Goal: Communication & Community: Share content

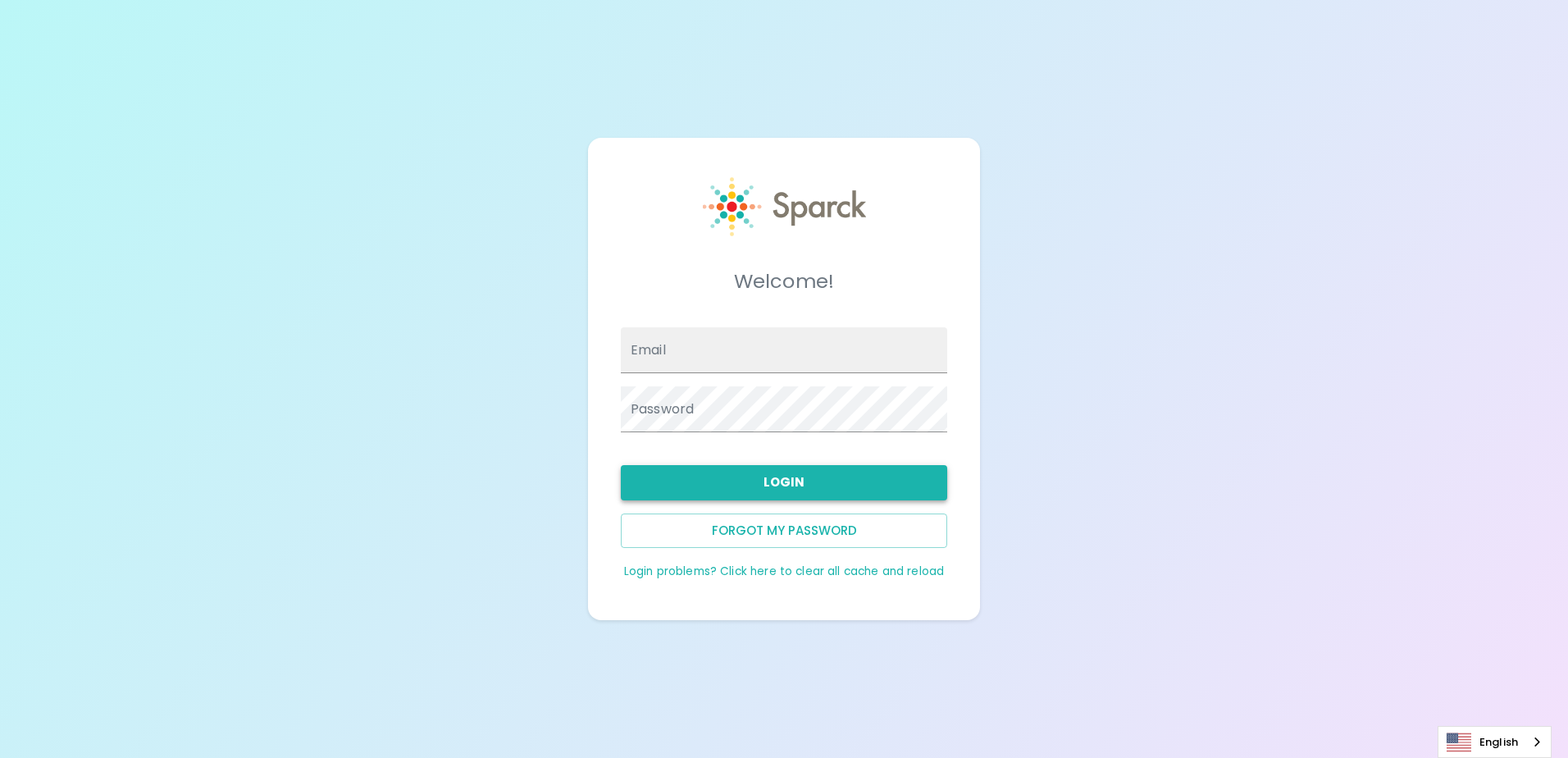
type input "[EMAIL_ADDRESS][DOMAIN_NAME]"
click at [730, 496] on button "Login" at bounding box center [784, 483] width 326 height 35
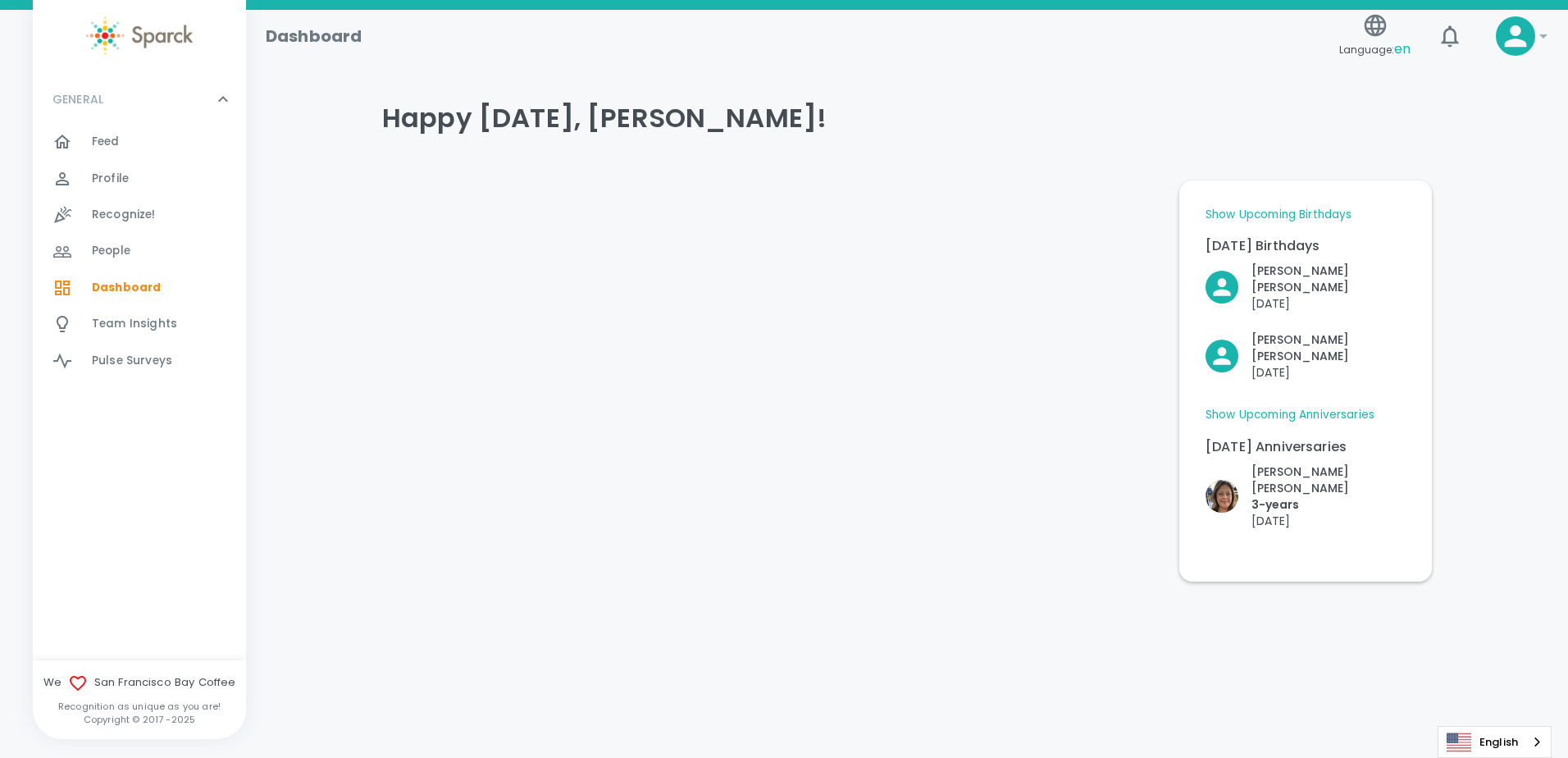
click at [1338, 407] on link "Show Upcoming Anniversaries" at bounding box center [1290, 414] width 169 height 16
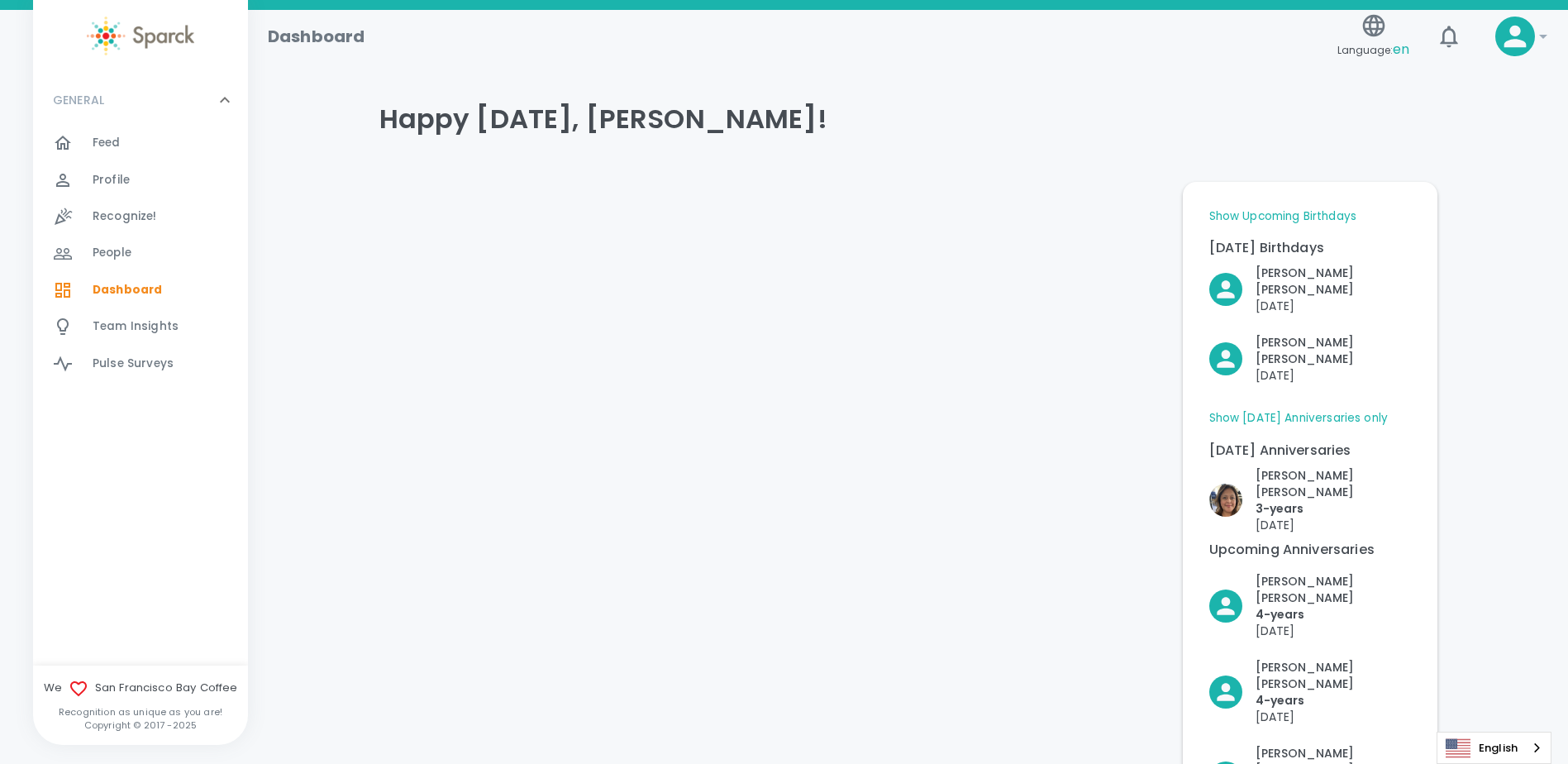
click at [1306, 210] on link "Show Upcoming Birthdays" at bounding box center [1282, 216] width 147 height 17
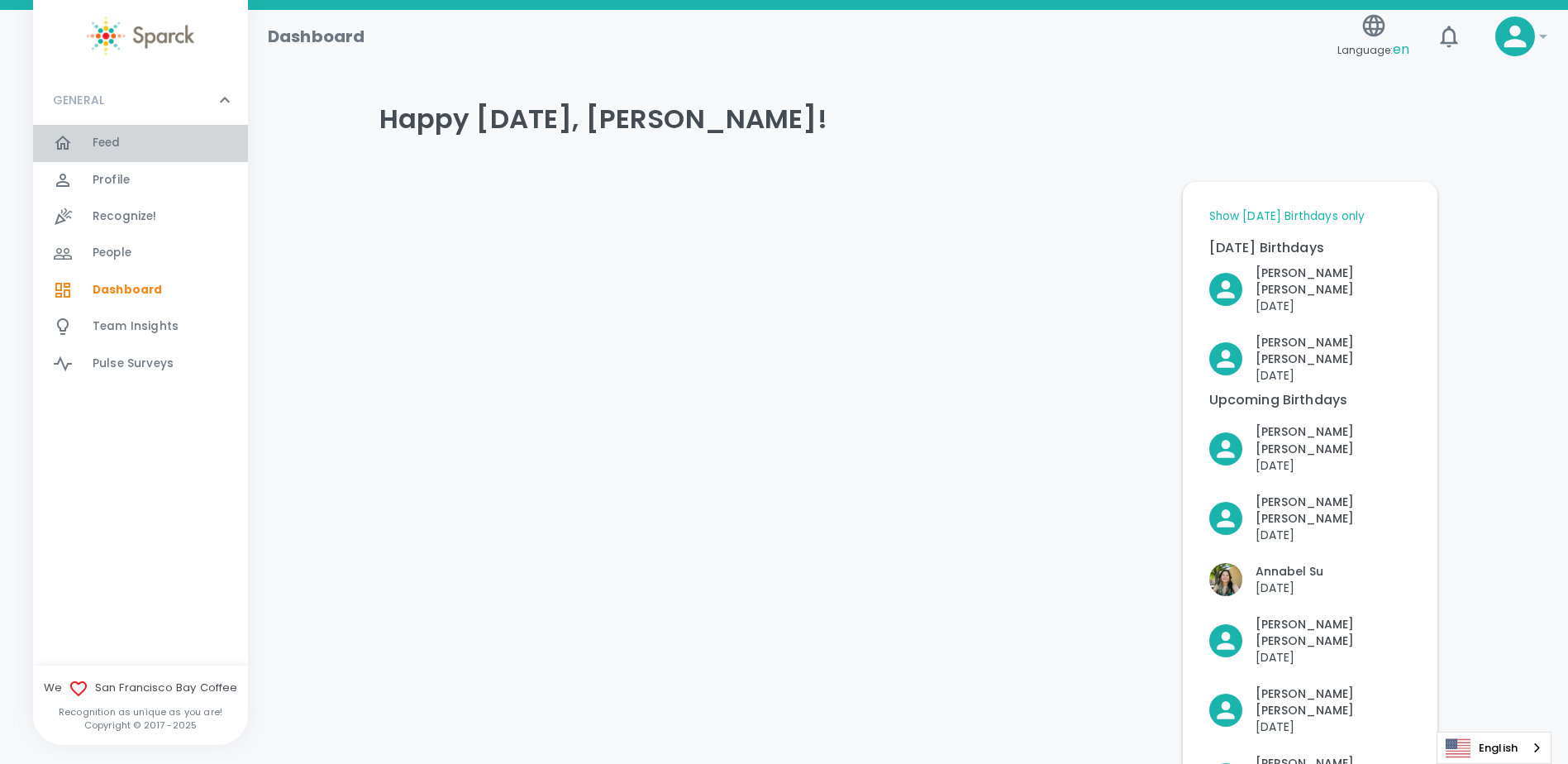
click at [124, 130] on div "Feed 0" at bounding box center [140, 143] width 215 height 37
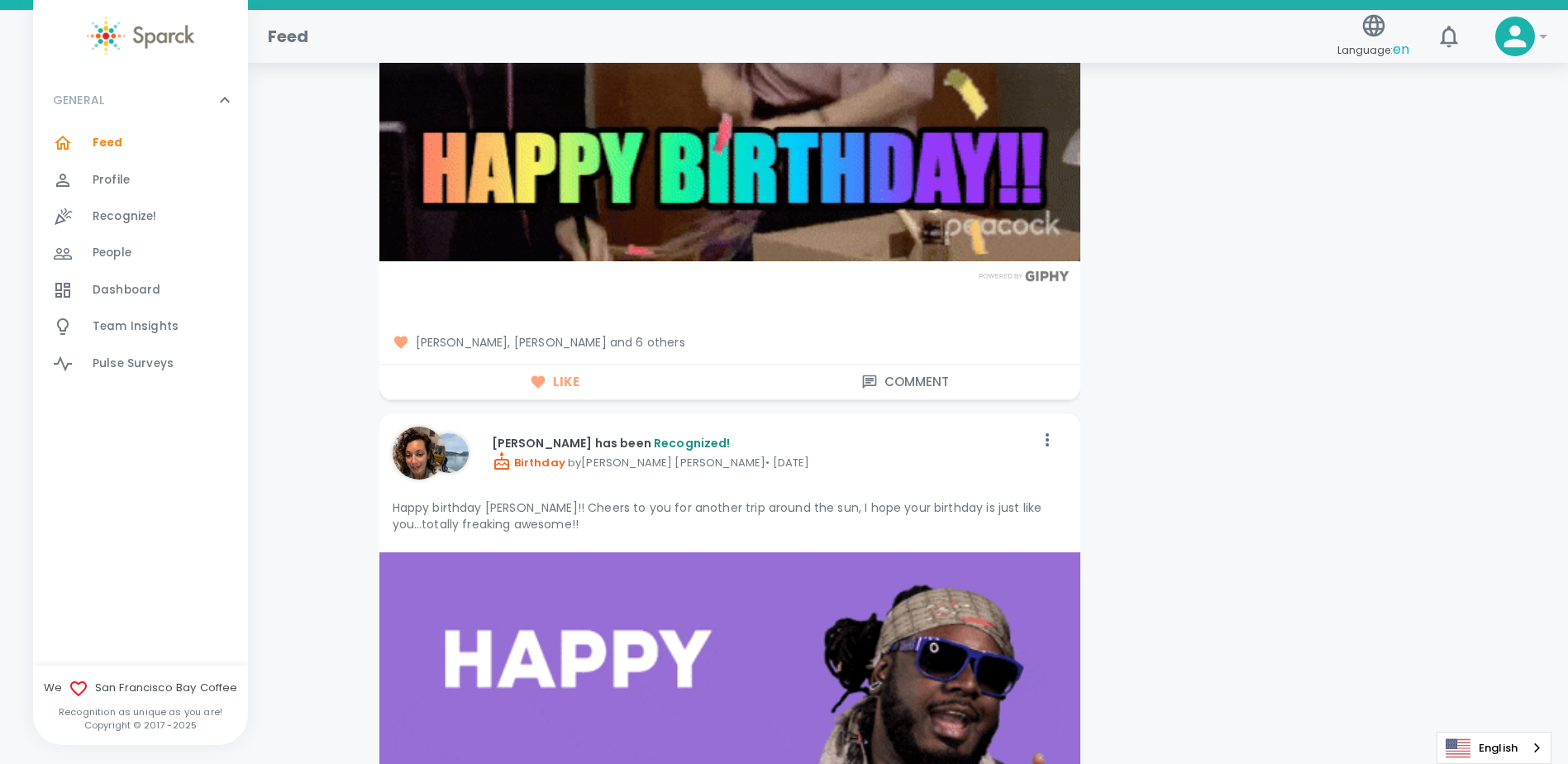
scroll to position [15546, 0]
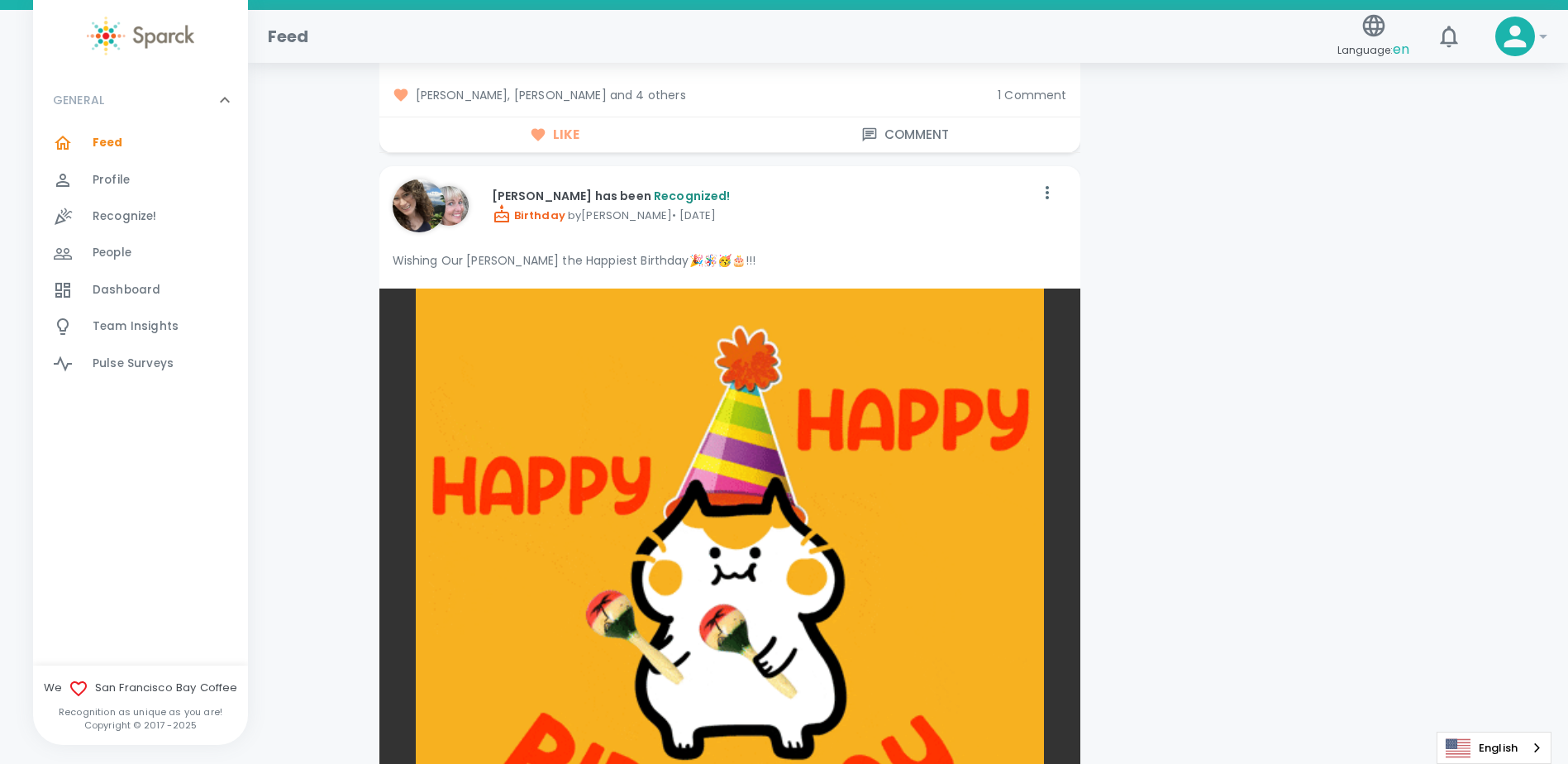
click at [104, 143] on span "Feed" at bounding box center [107, 143] width 30 height 17
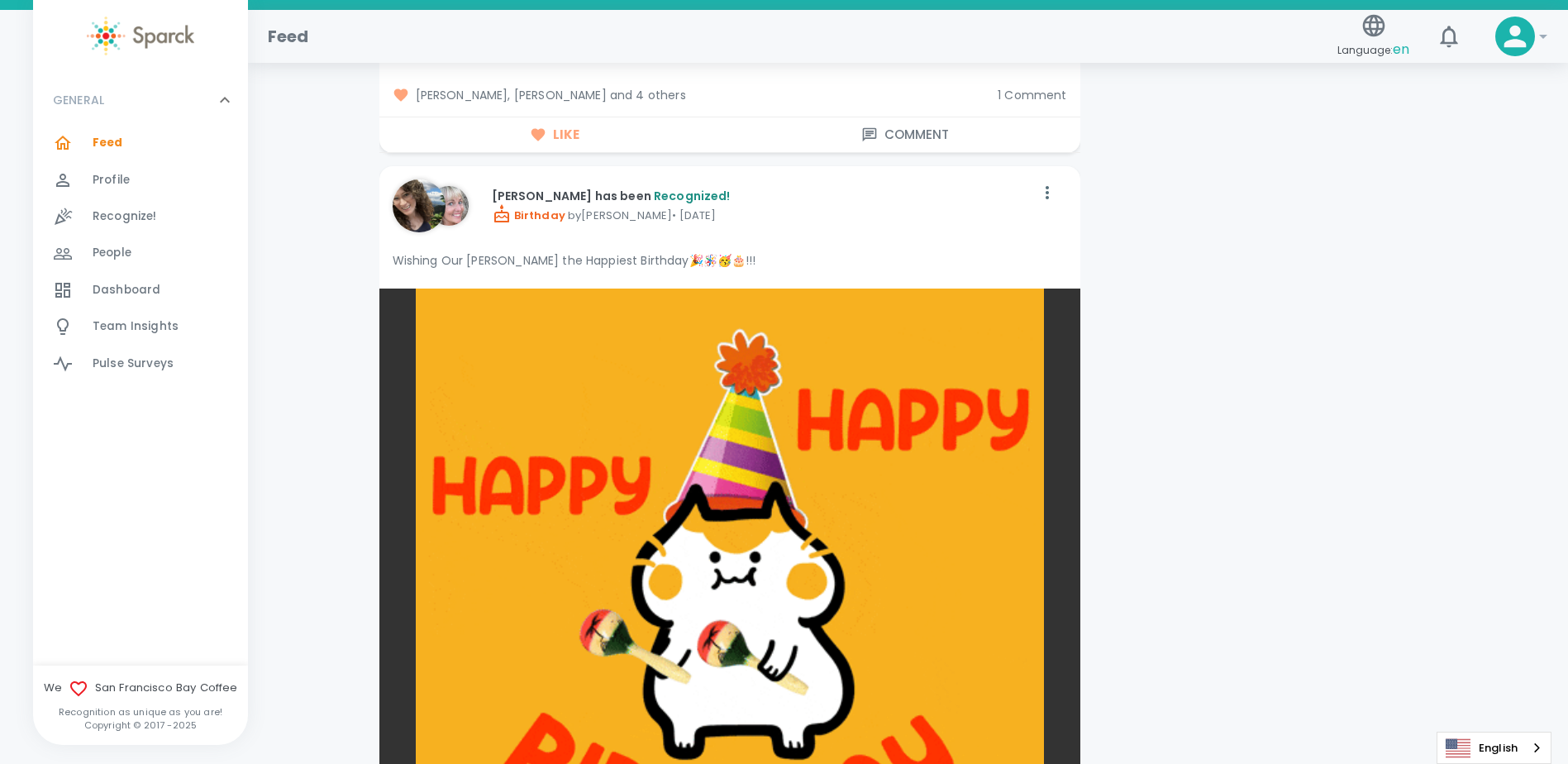
click at [143, 210] on span "Recognize!" at bounding box center [124, 216] width 64 height 17
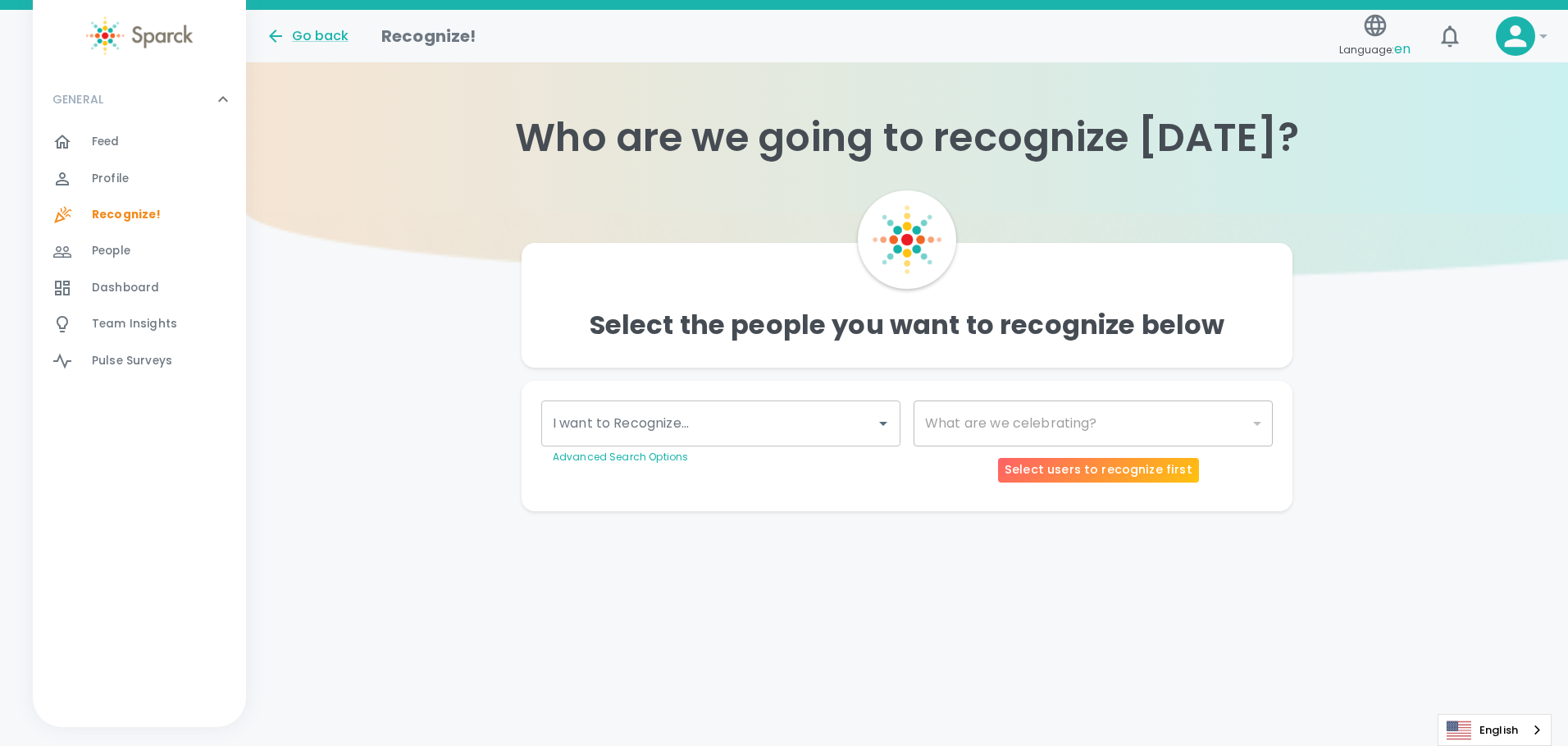
click at [1055, 441] on div "​" at bounding box center [1093, 423] width 359 height 46
click at [752, 423] on input "I want to Recognize..." at bounding box center [708, 423] width 320 height 31
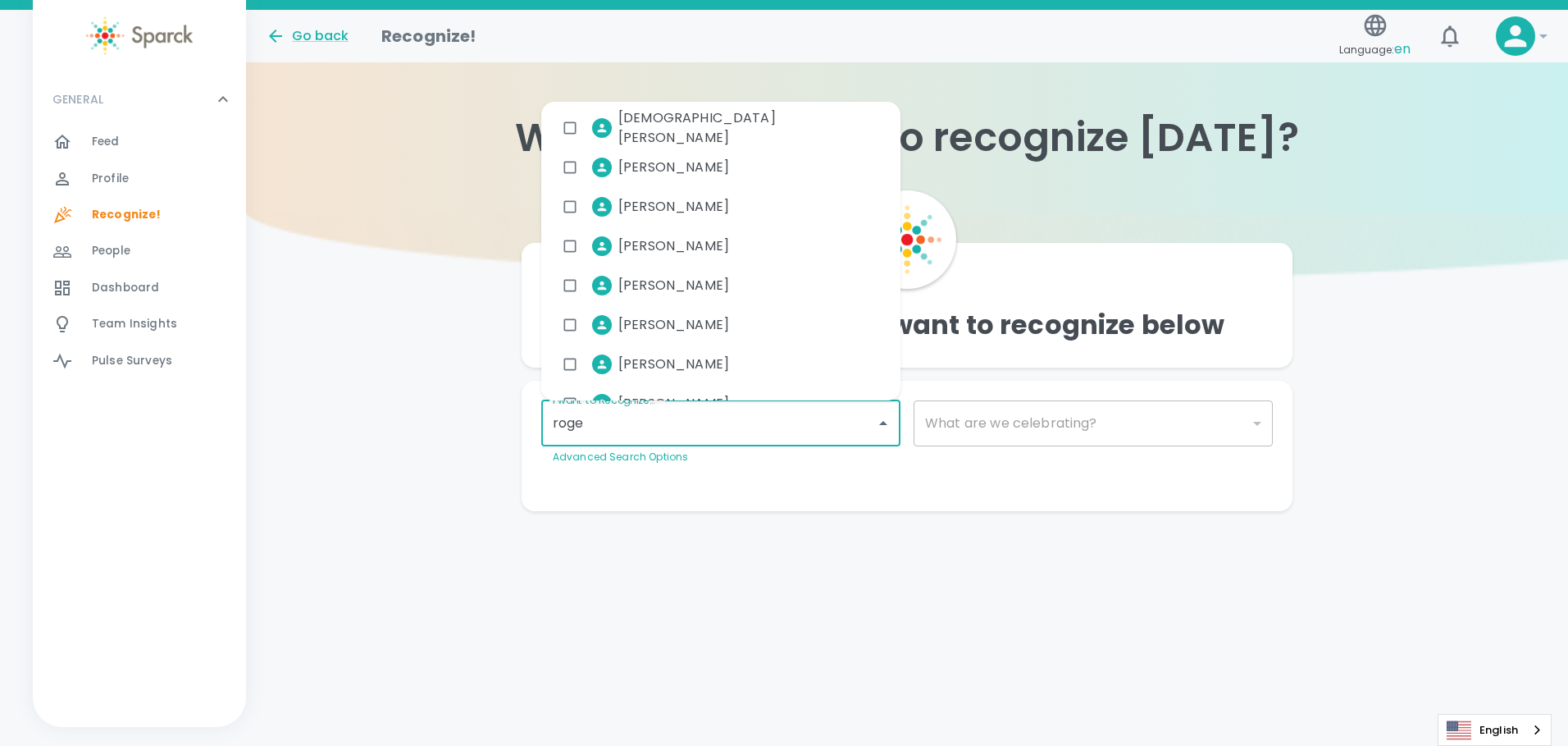
type input "[PERSON_NAME]"
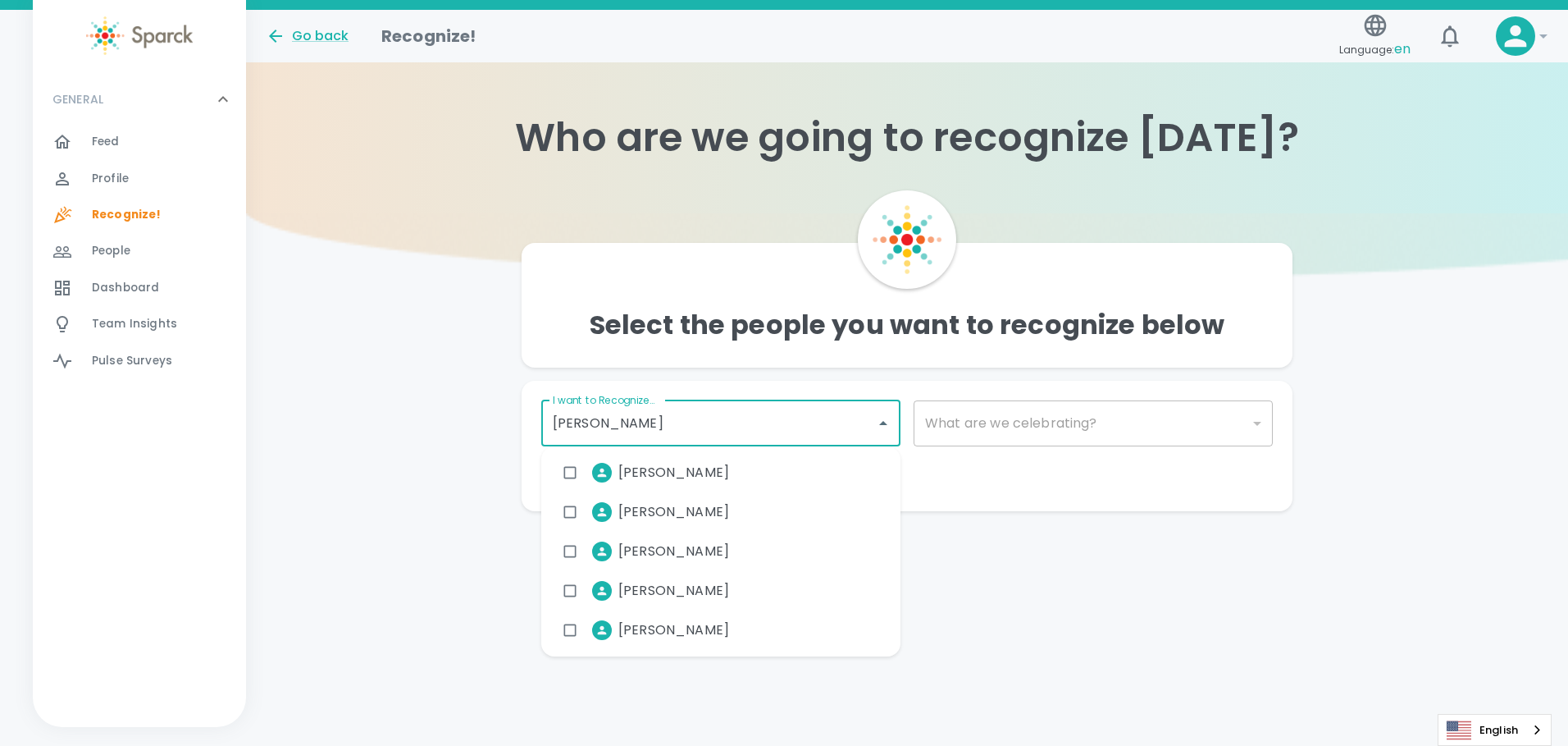
click at [711, 590] on span "[PERSON_NAME]" at bounding box center [674, 591] width 110 height 20
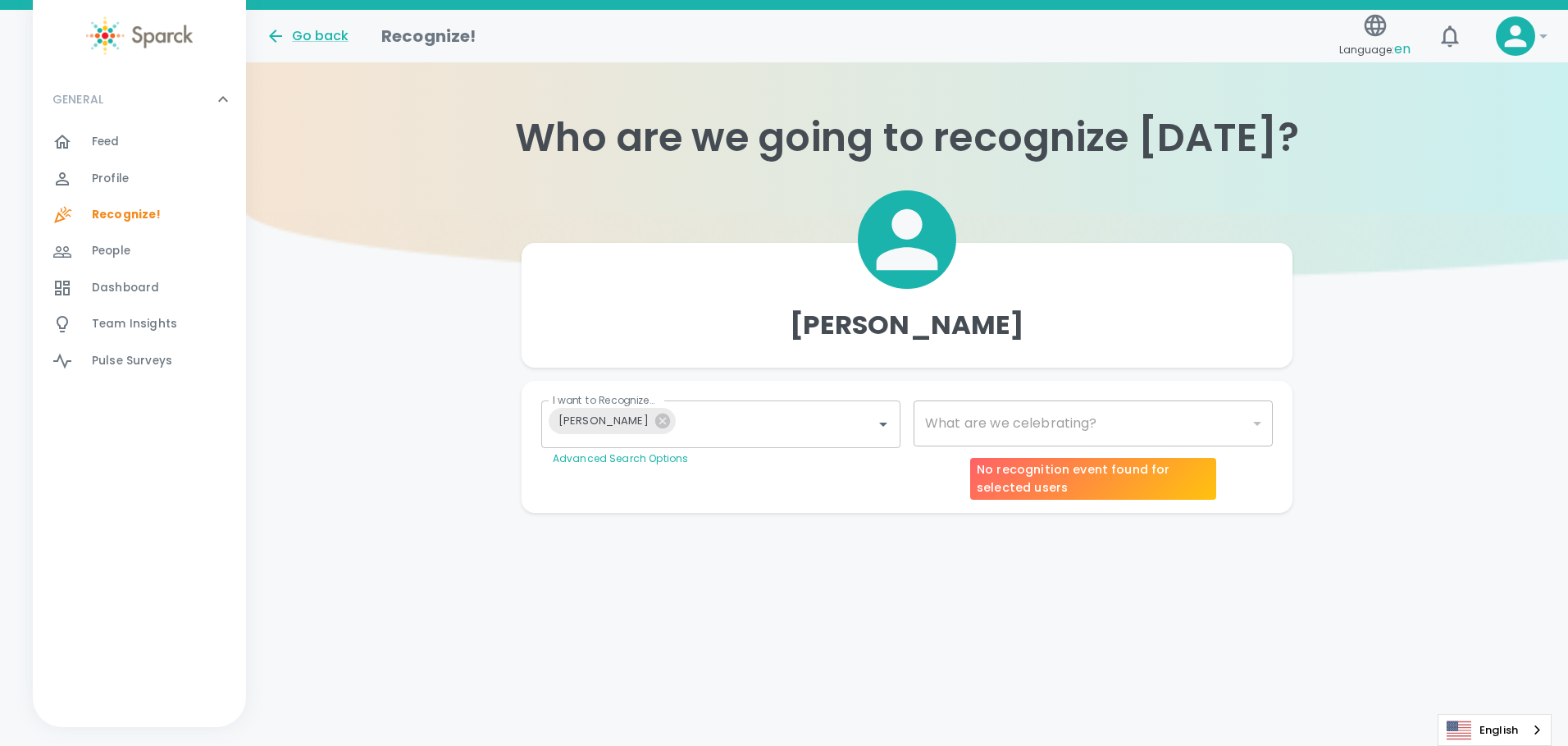
click at [1144, 427] on div "​" at bounding box center [1093, 423] width 359 height 46
click at [1237, 420] on body "Skip Navigation Go back Recognize! Language: en ! GENERAL 0 Feed 0 Profile 0 Re…" at bounding box center [784, 289] width 1568 height 578
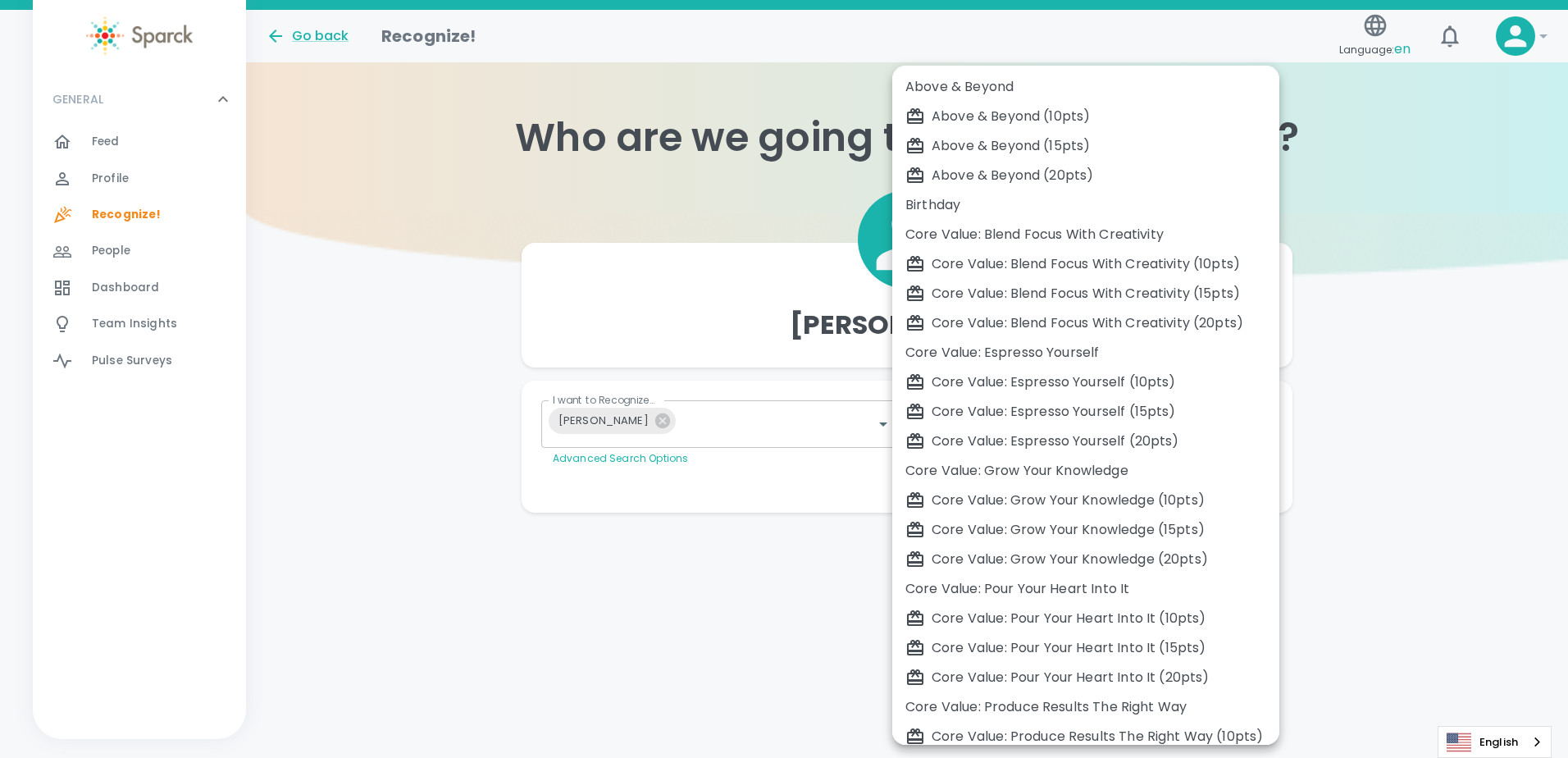
click at [1056, 208] on div "Birthday" at bounding box center [1086, 205] width 361 height 20
type input "2072"
